Goal: Find specific page/section

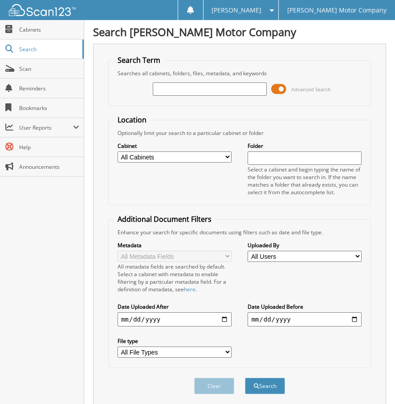
click at [175, 89] on input "text" at bounding box center [210, 88] width 114 height 13
type input "genesis"
click at [245, 378] on button "Search" at bounding box center [265, 386] width 40 height 16
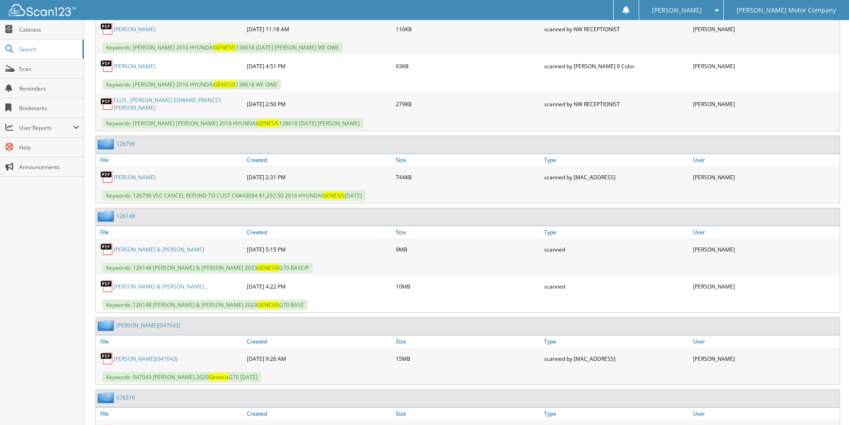
scroll to position [3699, 0]
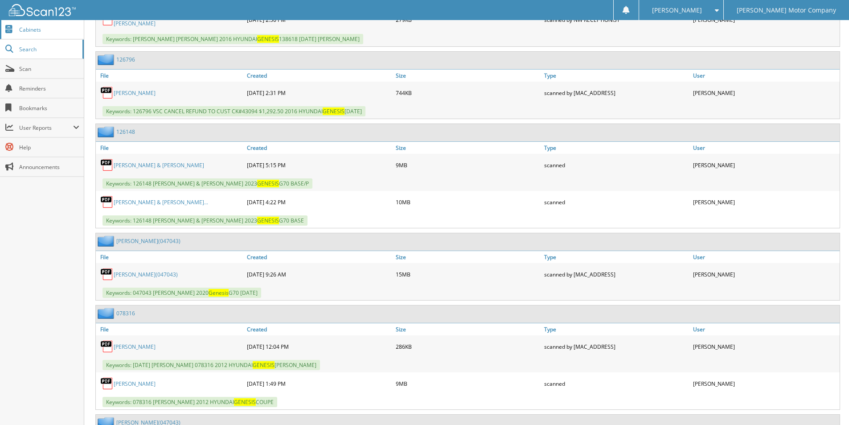
click at [21, 29] on span "Cabinets" at bounding box center [49, 30] width 60 height 8
